Goal: Task Accomplishment & Management: Use online tool/utility

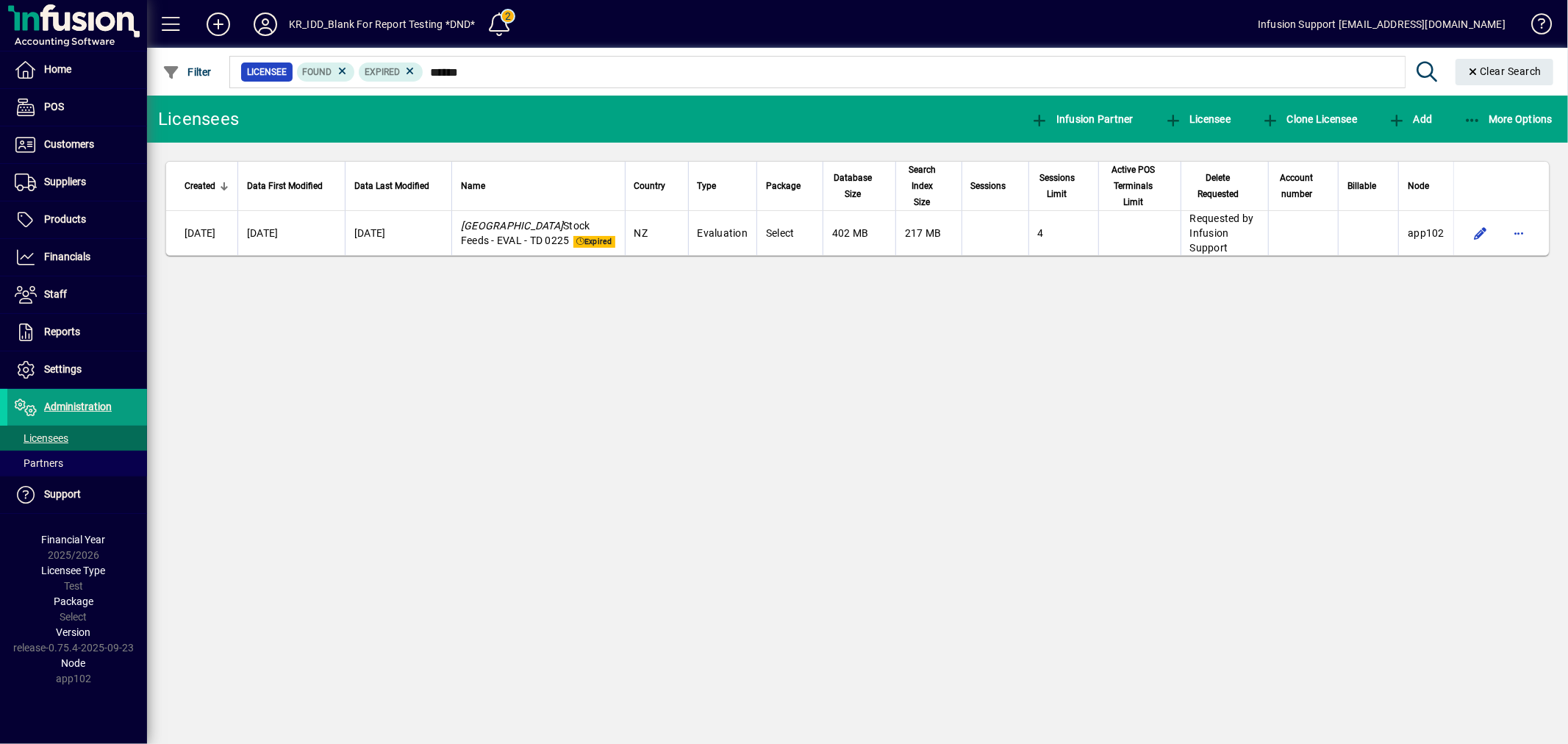
click at [837, 372] on div "Licensees Infusion Partner Licensee Clone Licensee Add More Options Created Dat…" at bounding box center [857, 419] width 1421 height 648
drag, startPoint x: 528, startPoint y: 333, endPoint x: 524, endPoint y: 306, distance: 27.3
click at [528, 332] on div "Licensees Infusion Partner Licensee Clone Licensee Add More Options Created Dat…" at bounding box center [857, 419] width 1421 height 648
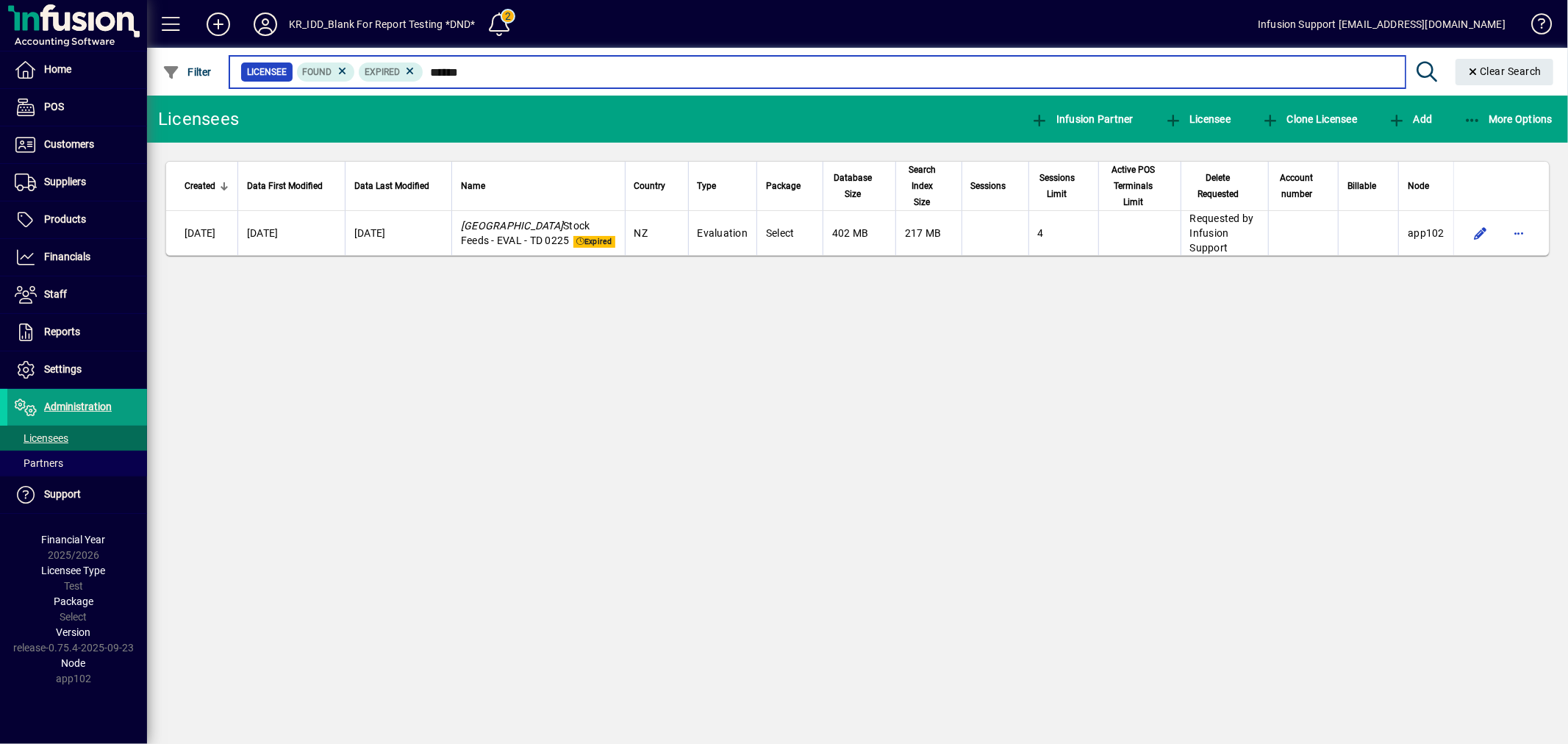
click at [437, 67] on input "******" at bounding box center [908, 73] width 971 height 21
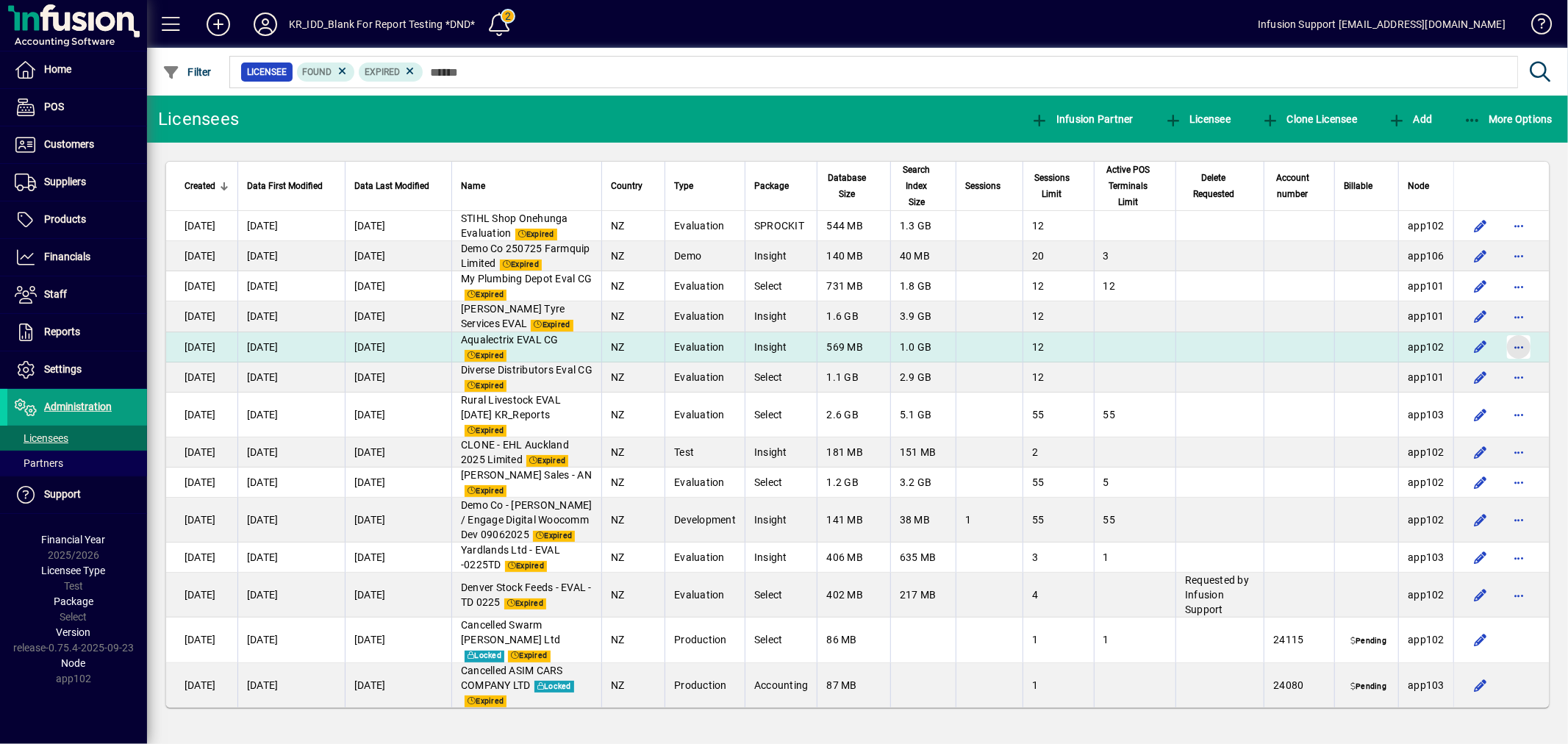
click at [1508, 364] on span "button" at bounding box center [1518, 346] width 35 height 35
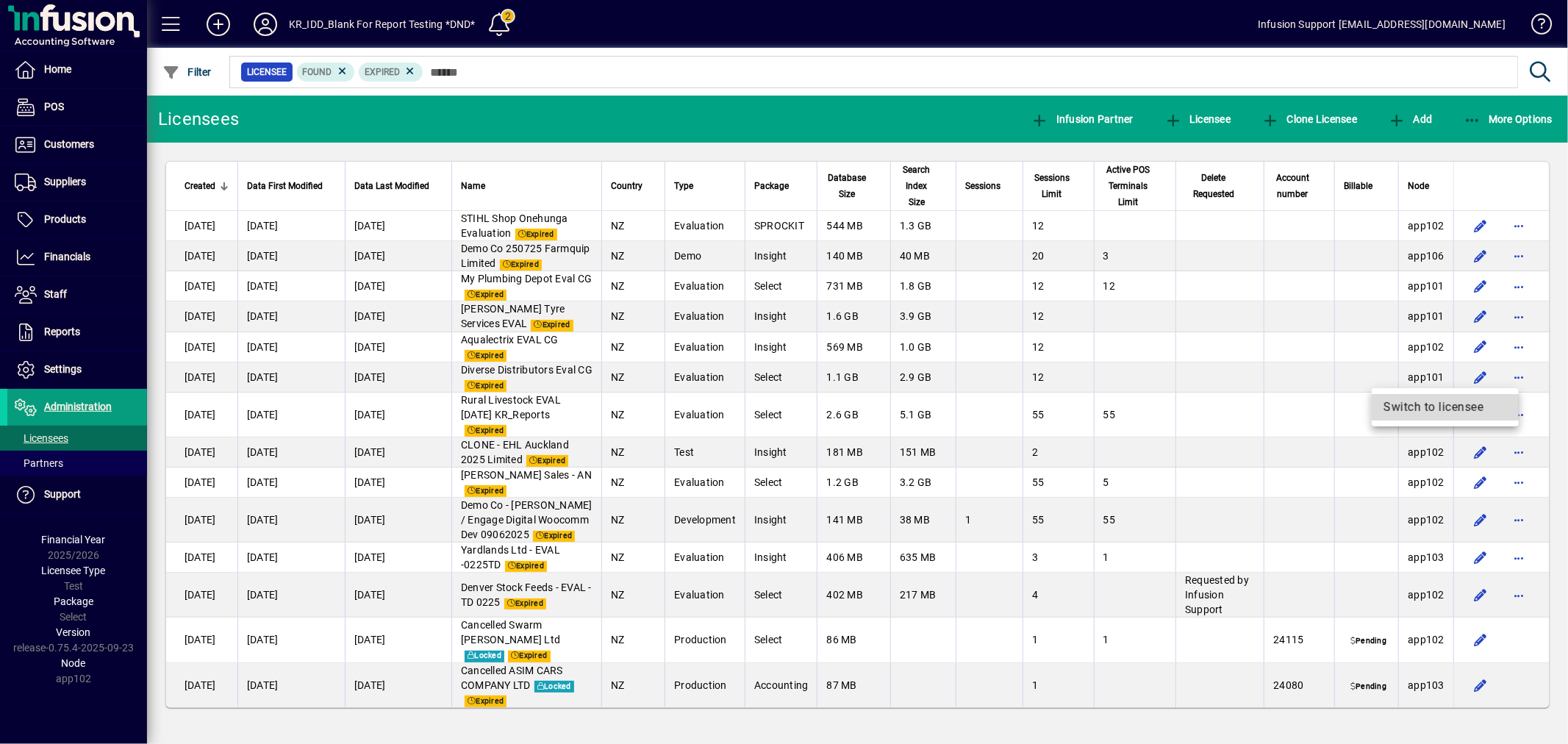
click at [1454, 405] on span "Switch to licensee" at bounding box center [1445, 407] width 123 height 17
